Goal: Transaction & Acquisition: Purchase product/service

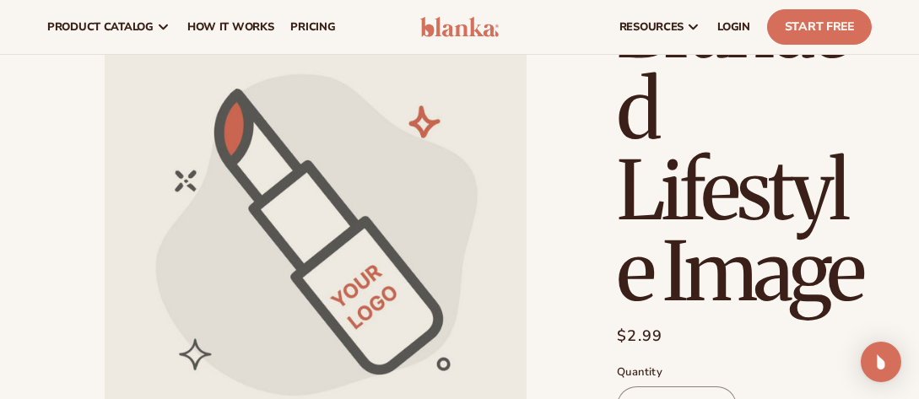
scroll to position [127, 0]
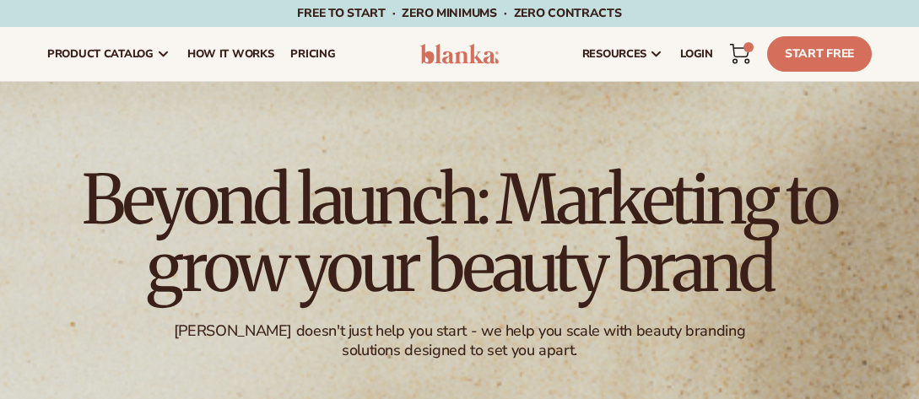
scroll to position [1281, 0]
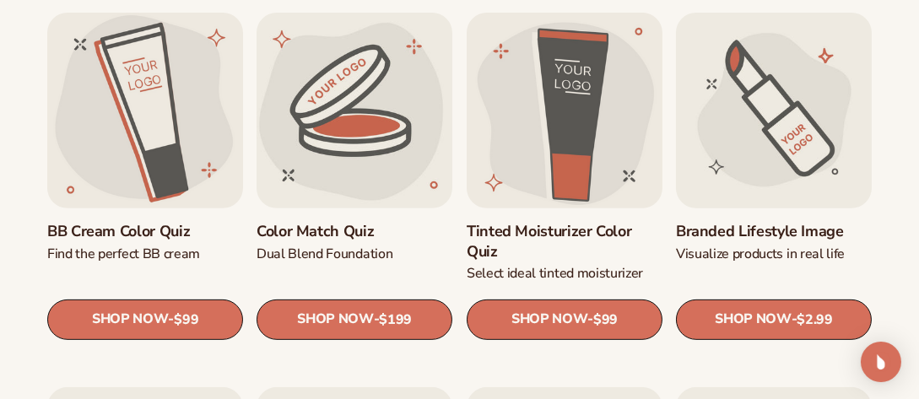
click at [724, 223] on link "Branded Lifestyle Image" at bounding box center [774, 232] width 196 height 19
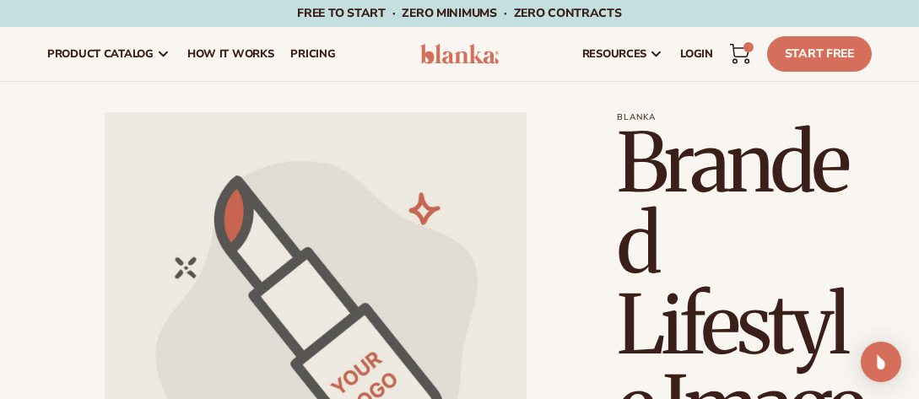
drag, startPoint x: 924, startPoint y: 55, endPoint x: 606, endPoint y: 86, distance: 319.8
click at [745, 44] on div "31 31 items" at bounding box center [749, 47] width 10 height 10
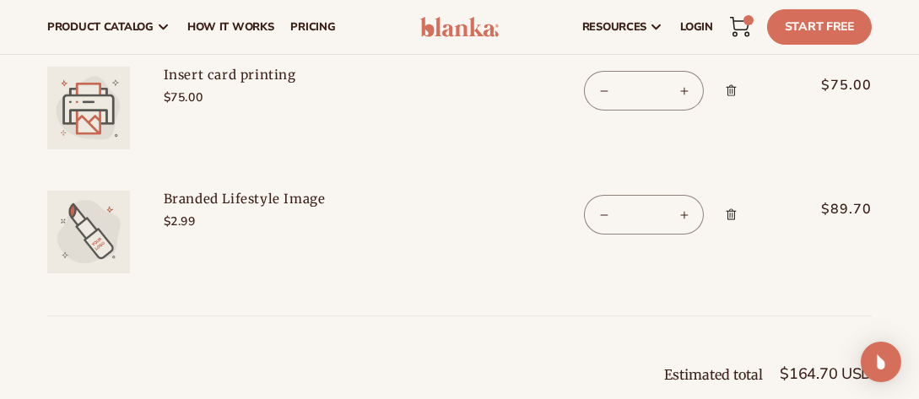
scroll to position [192, 0]
